Goal: Information Seeking & Learning: Learn about a topic

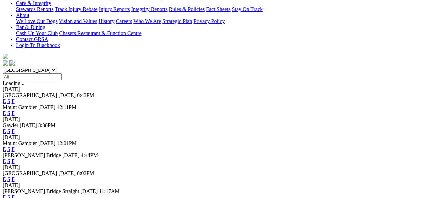
scroll to position [167, 0]
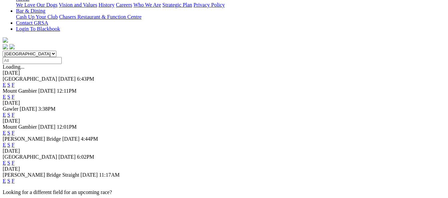
click at [15, 160] on link "F" at bounding box center [13, 163] width 3 height 6
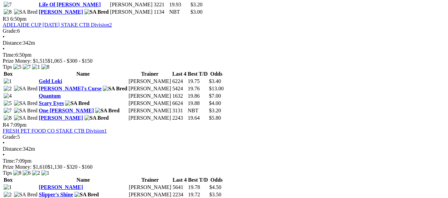
scroll to position [533, 0]
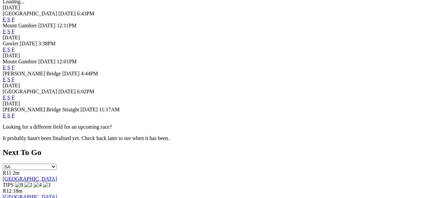
scroll to position [233, 0]
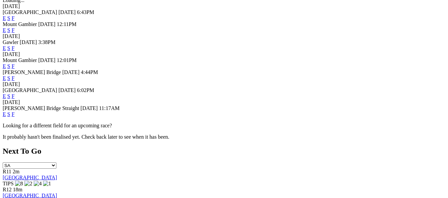
click at [6, 93] on link "E" at bounding box center [4, 96] width 3 height 6
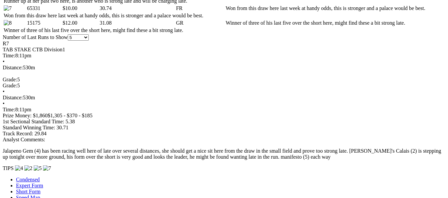
scroll to position [467, 0]
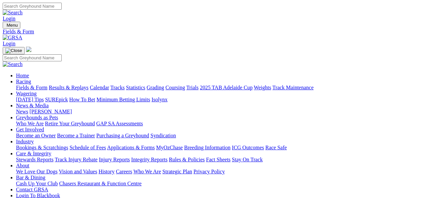
click at [74, 85] on link "Results & Replays" at bounding box center [69, 88] width 40 height 6
click at [73, 85] on link "Results & Replays" at bounding box center [69, 88] width 40 height 6
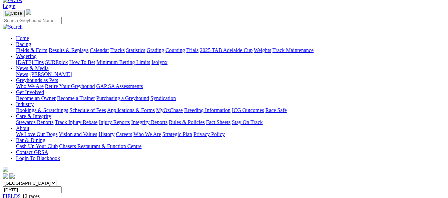
scroll to position [33, 0]
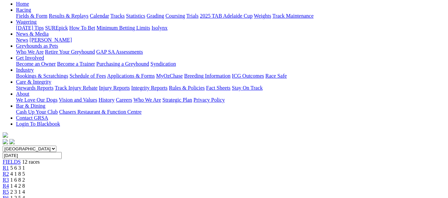
scroll to position [67, 0]
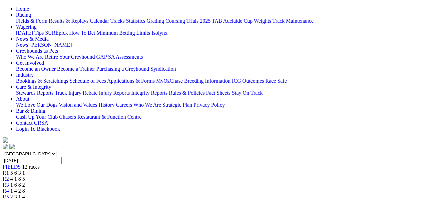
click at [25, 182] on span "1 6 8 2" at bounding box center [17, 185] width 15 height 6
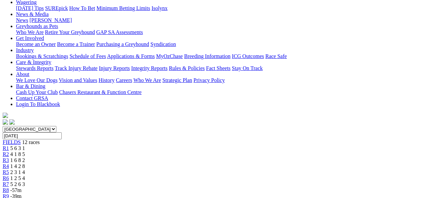
scroll to position [67, 0]
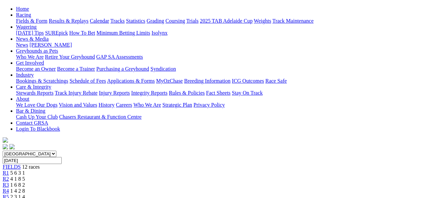
click at [25, 188] on span "1 4 2 8" at bounding box center [17, 191] width 15 height 6
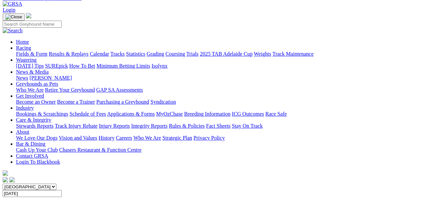
scroll to position [33, 0]
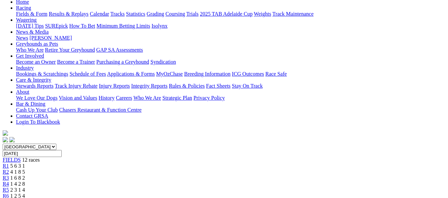
scroll to position [67, 0]
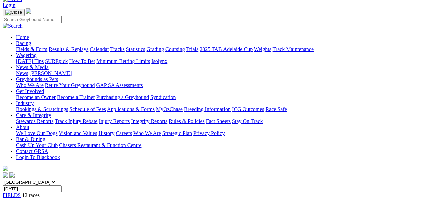
scroll to position [33, 0]
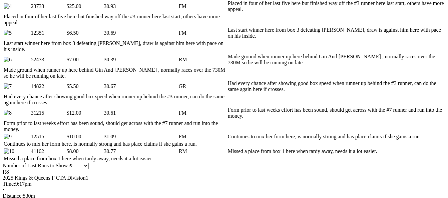
scroll to position [467, 0]
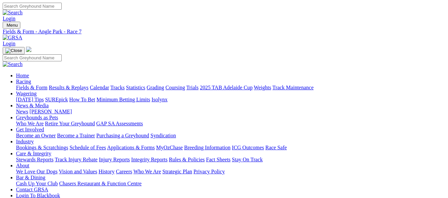
scroll to position [16, 0]
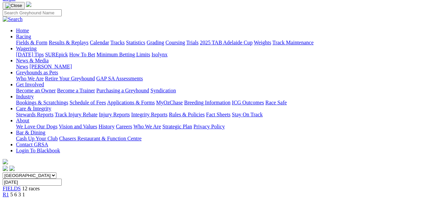
scroll to position [33, 0]
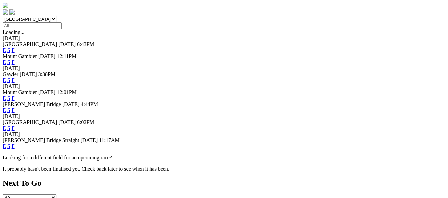
scroll to position [233, 0]
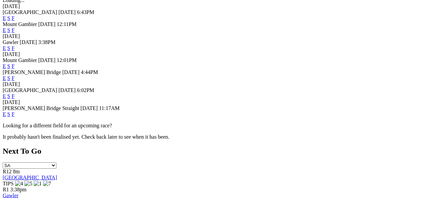
click at [15, 93] on link "F" at bounding box center [13, 96] width 3 height 6
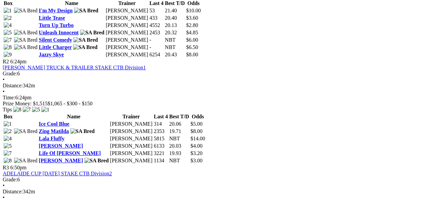
scroll to position [367, 0]
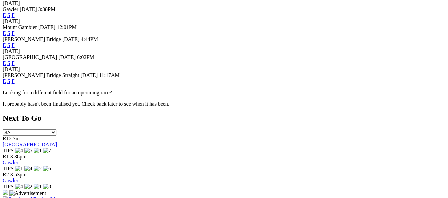
scroll to position [267, 0]
click at [15, 78] on link "F" at bounding box center [13, 81] width 3 height 6
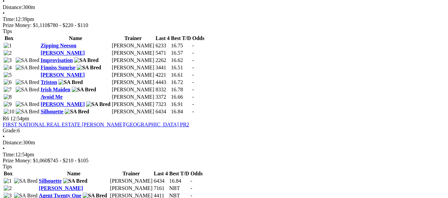
scroll to position [767, 0]
